Goal: Task Accomplishment & Management: Manage account settings

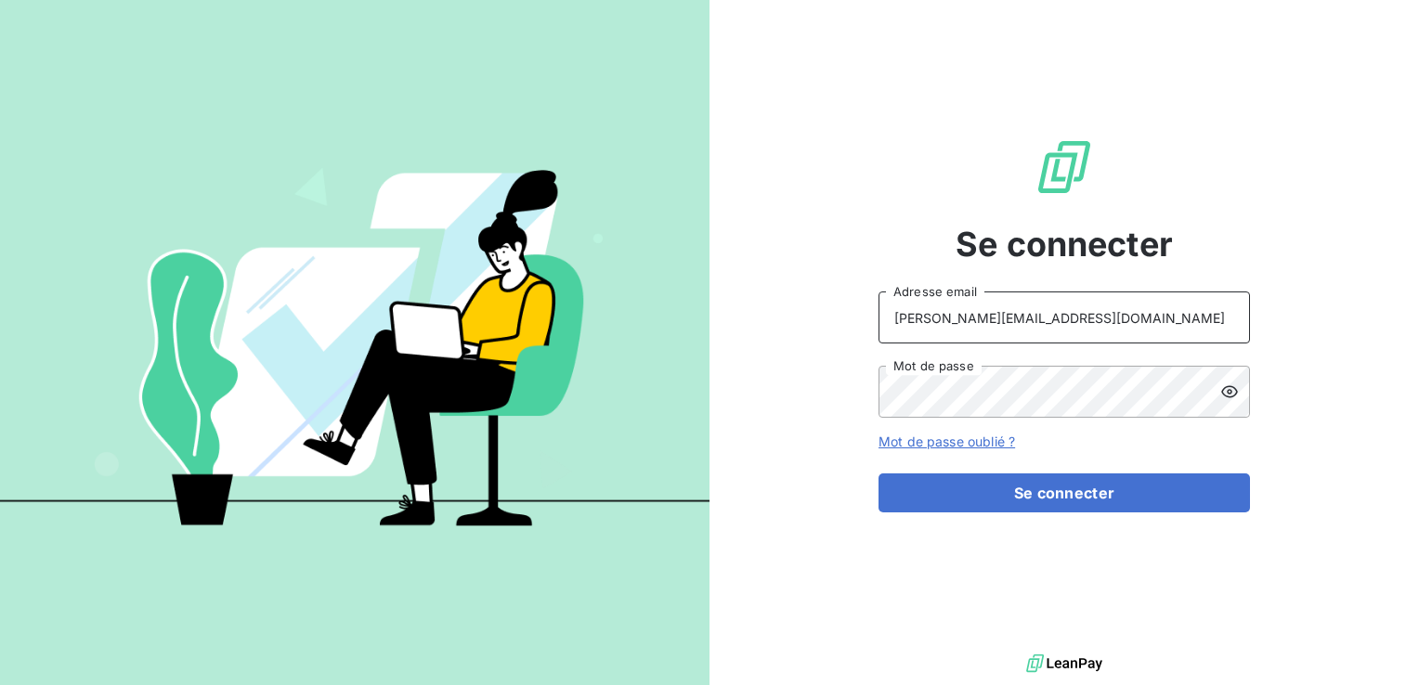
click at [931, 332] on input "[PERSON_NAME][EMAIL_ADDRESS][DOMAIN_NAME]" at bounding box center [1063, 318] width 371 height 52
type input "[PERSON_NAME][EMAIL_ADDRESS][DOMAIN_NAME]"
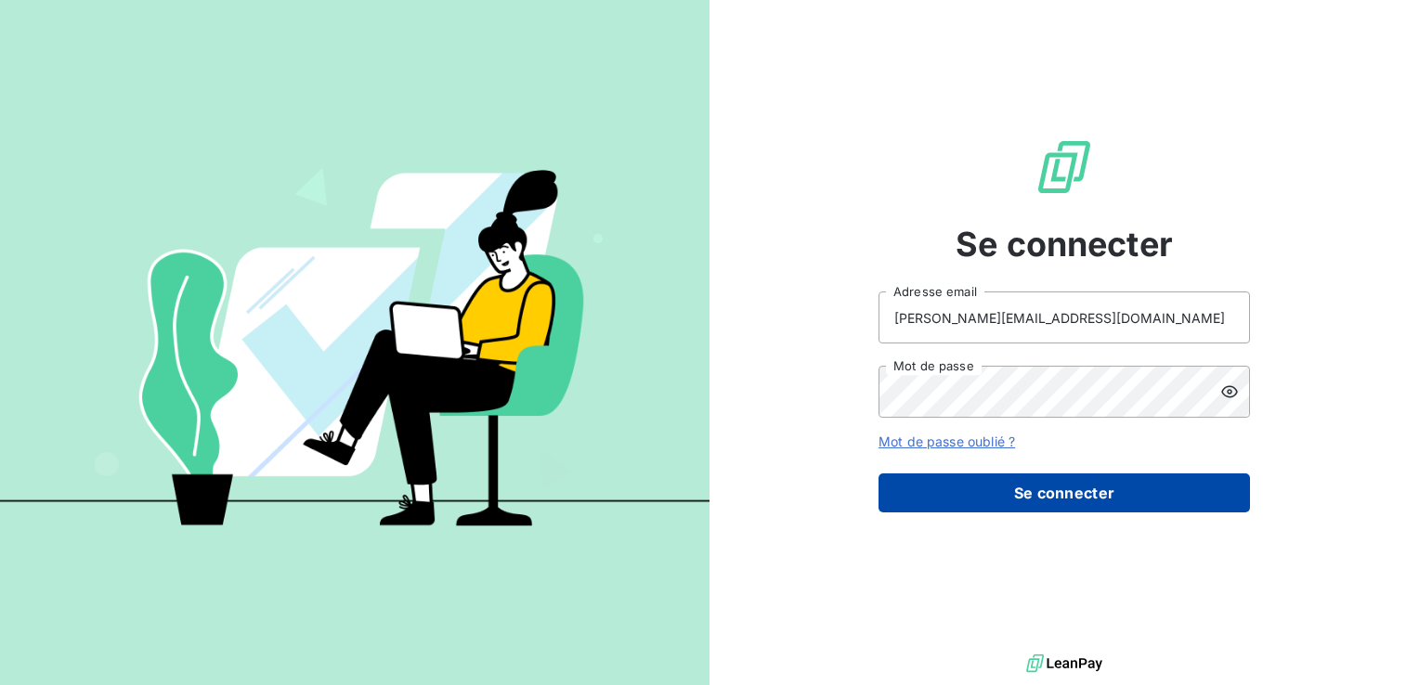
click at [982, 504] on button "Se connecter" at bounding box center [1063, 493] width 371 height 39
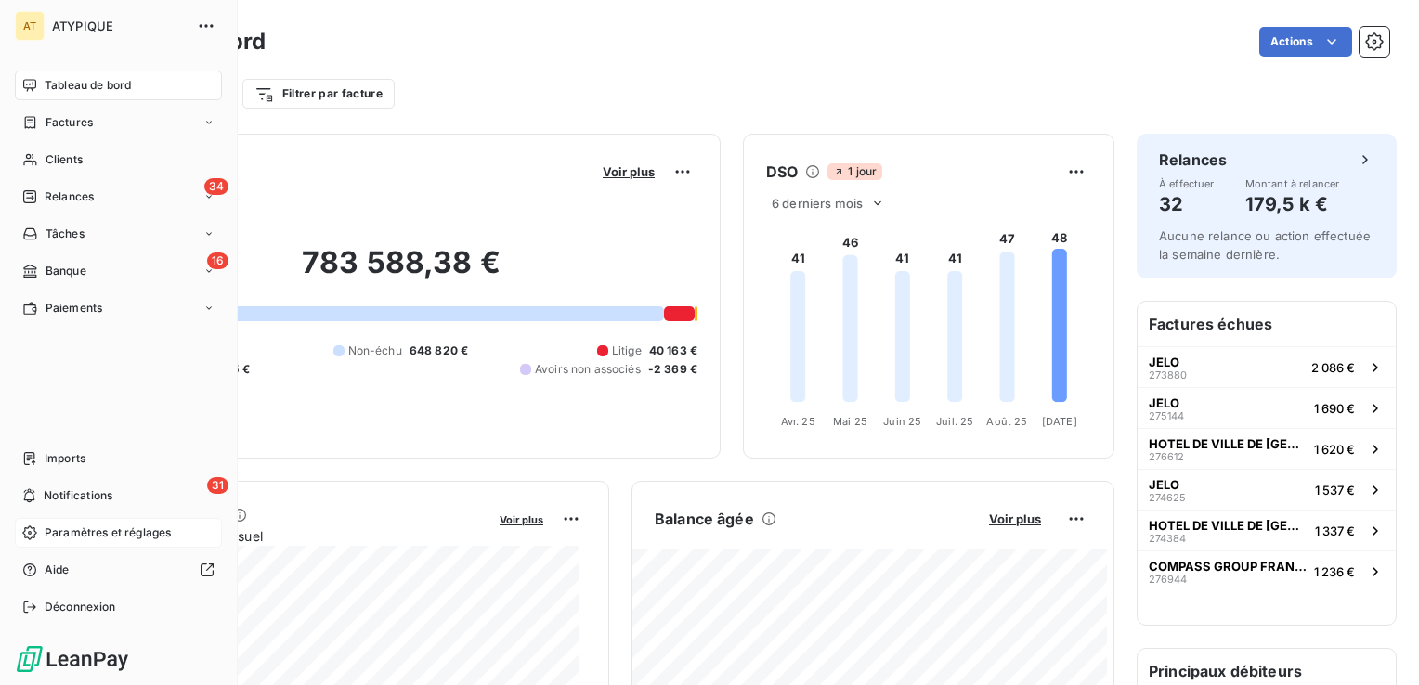
click at [93, 540] on span "Paramètres et réglages" at bounding box center [108, 533] width 126 height 17
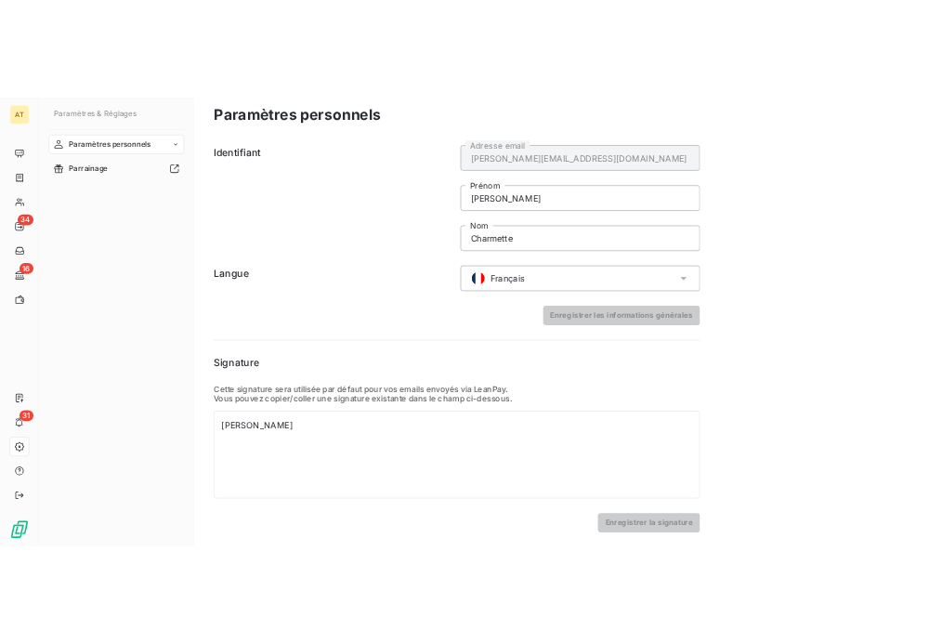
scroll to position [13, 0]
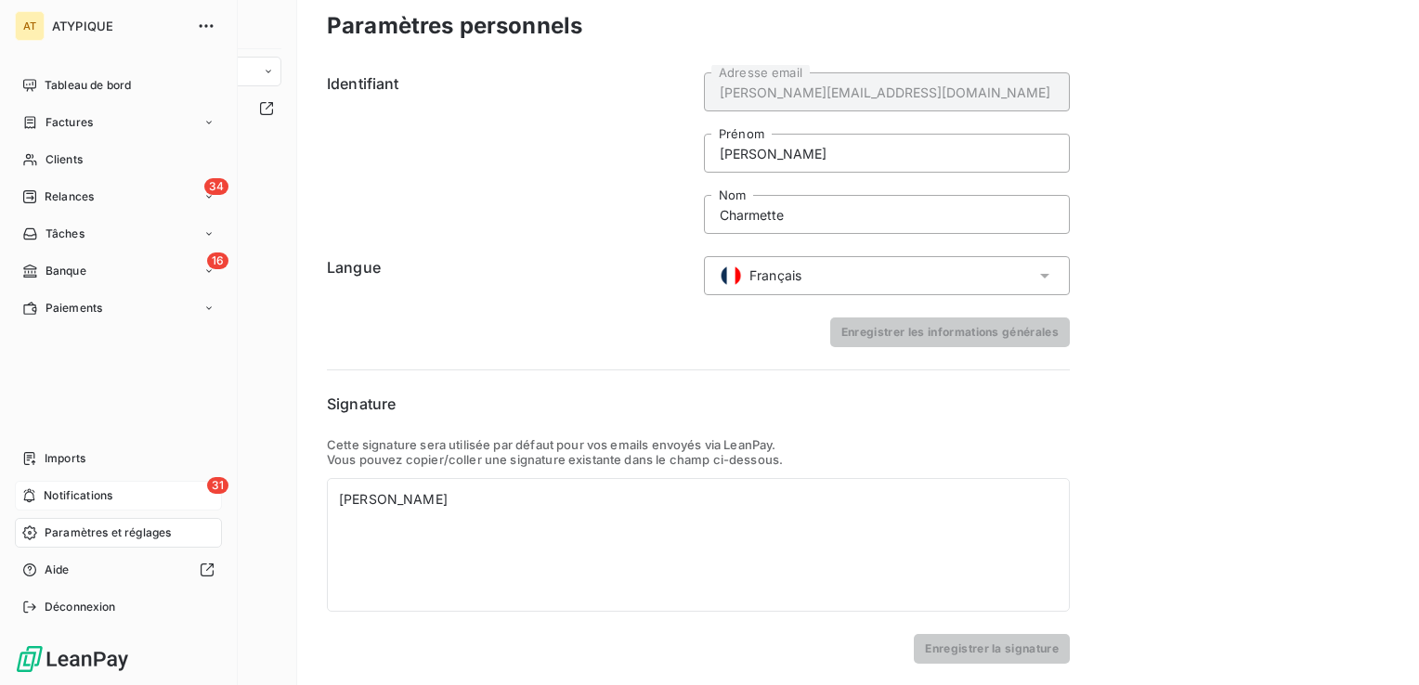
click at [67, 500] on span "Notifications" at bounding box center [78, 496] width 69 height 17
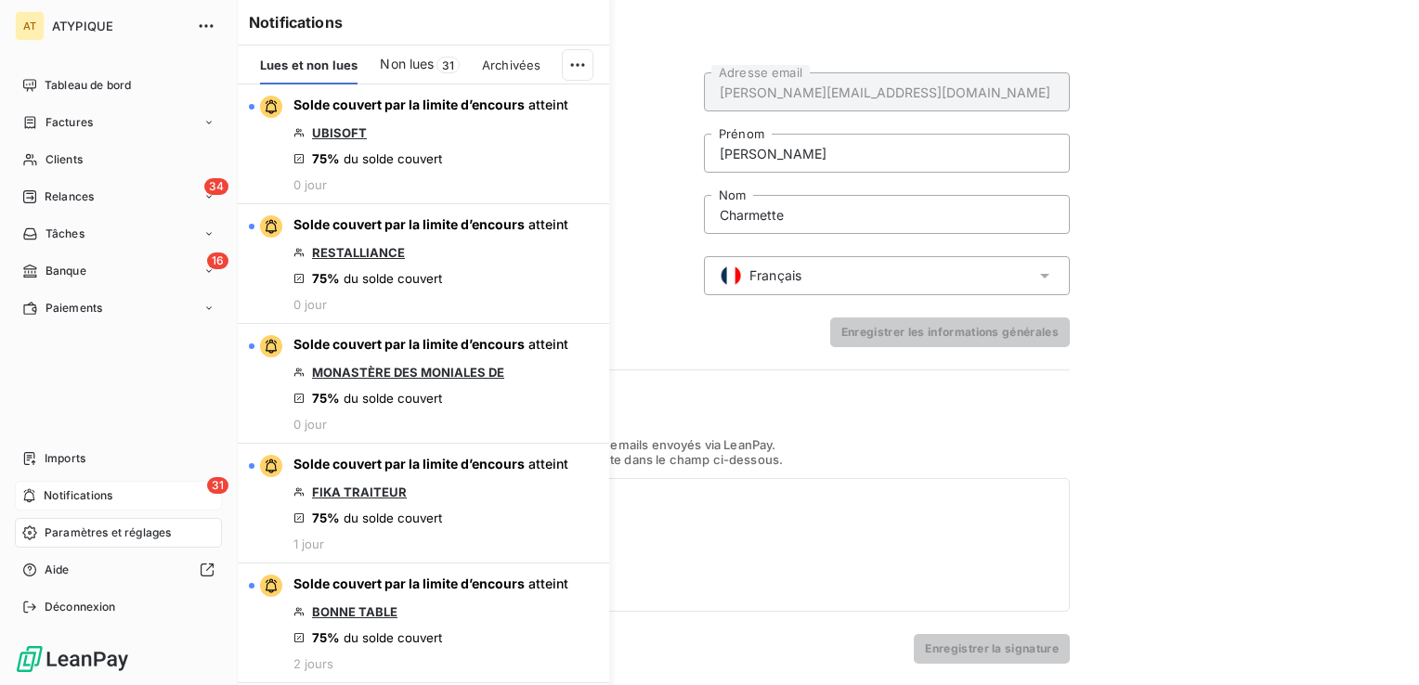
click at [111, 494] on span "Notifications" at bounding box center [78, 496] width 69 height 17
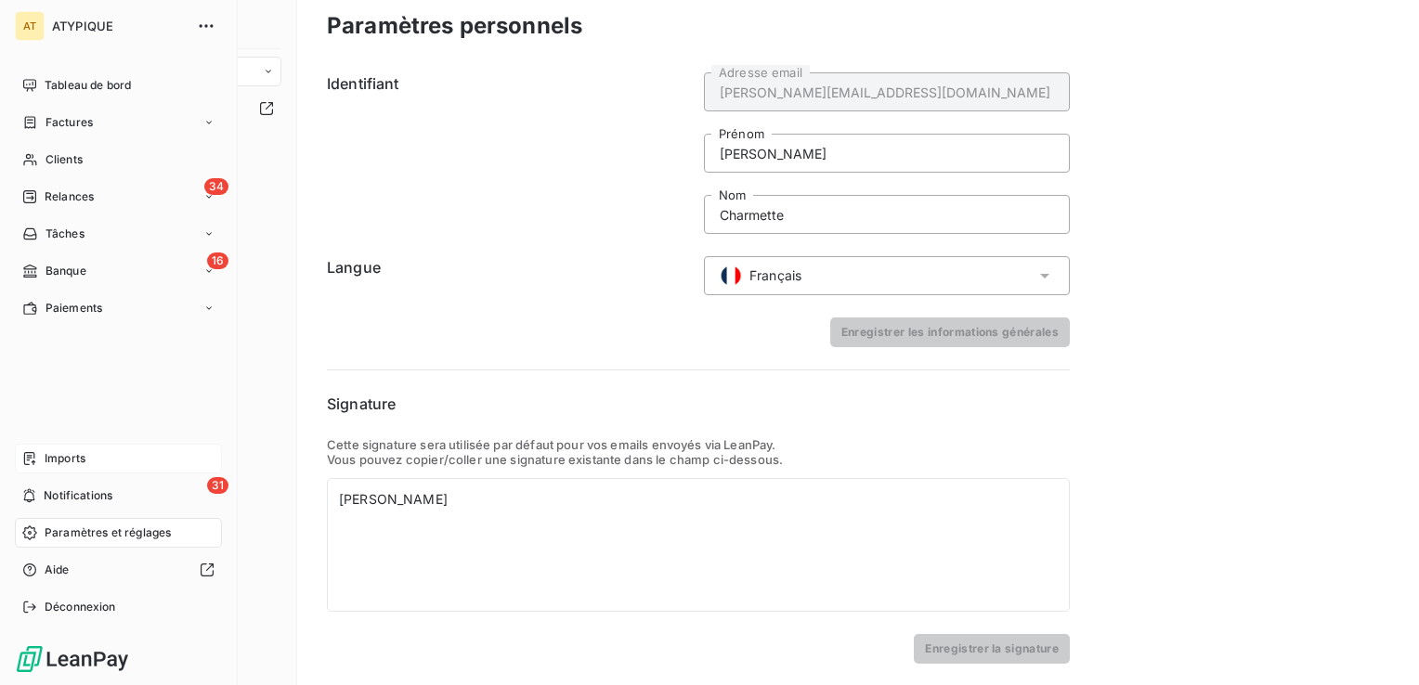
click at [93, 462] on div "Imports" at bounding box center [118, 459] width 207 height 30
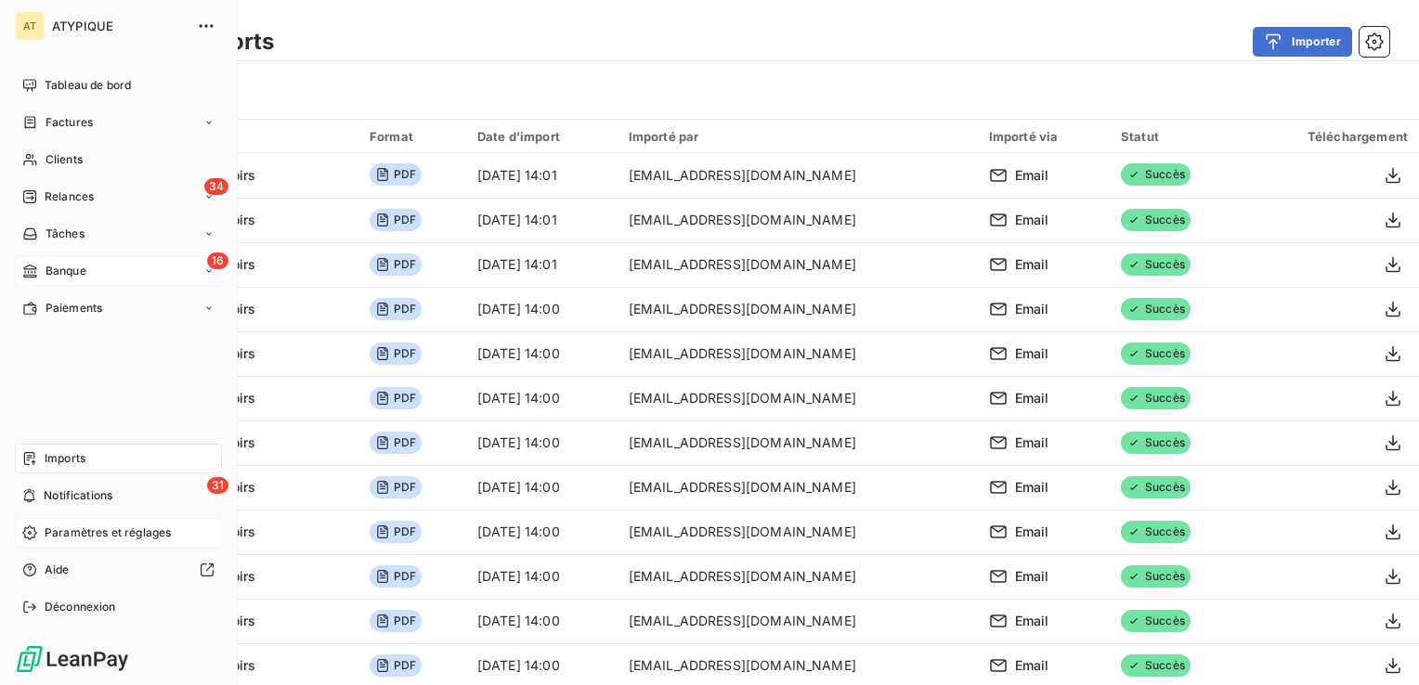
click at [100, 282] on div "16 Banque" at bounding box center [118, 271] width 207 height 30
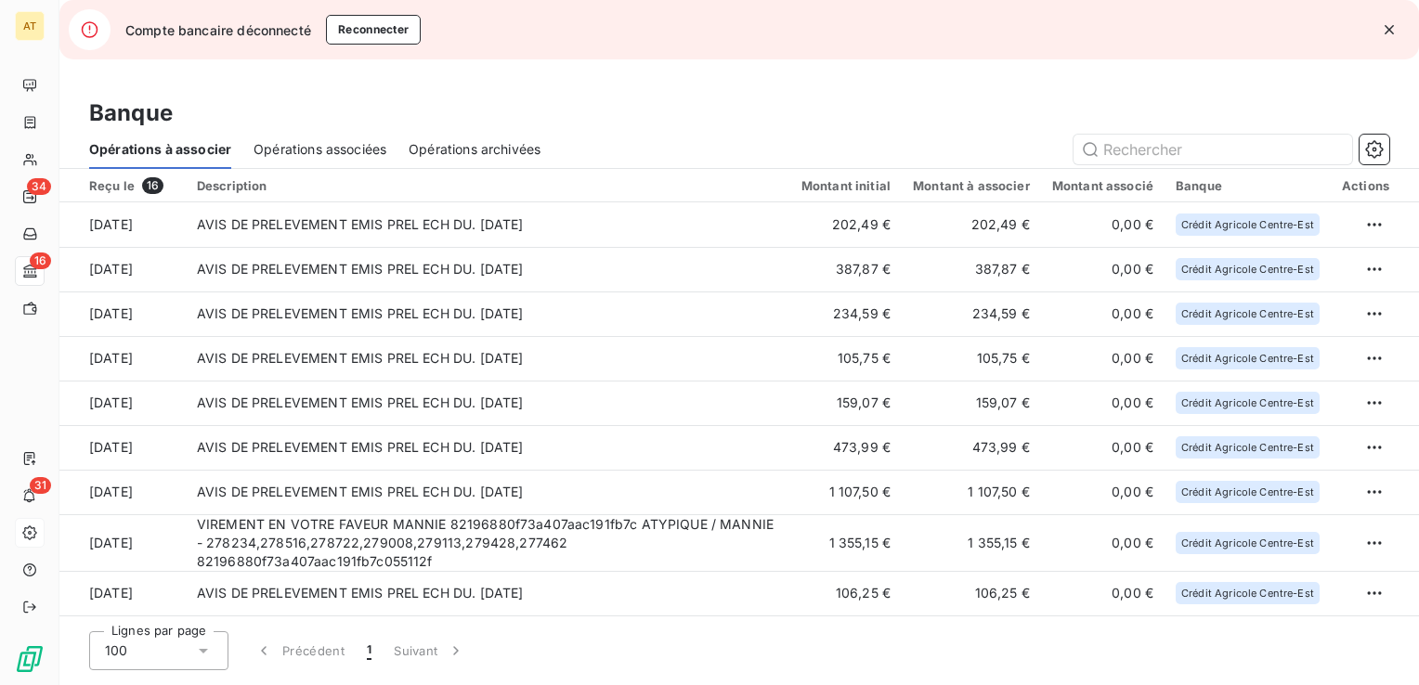
click at [80, 32] on icon at bounding box center [90, 29] width 20 height 19
click at [362, 35] on button "Reconnecter" at bounding box center [374, 30] width 96 height 30
